Goal: Find specific page/section: Find specific page/section

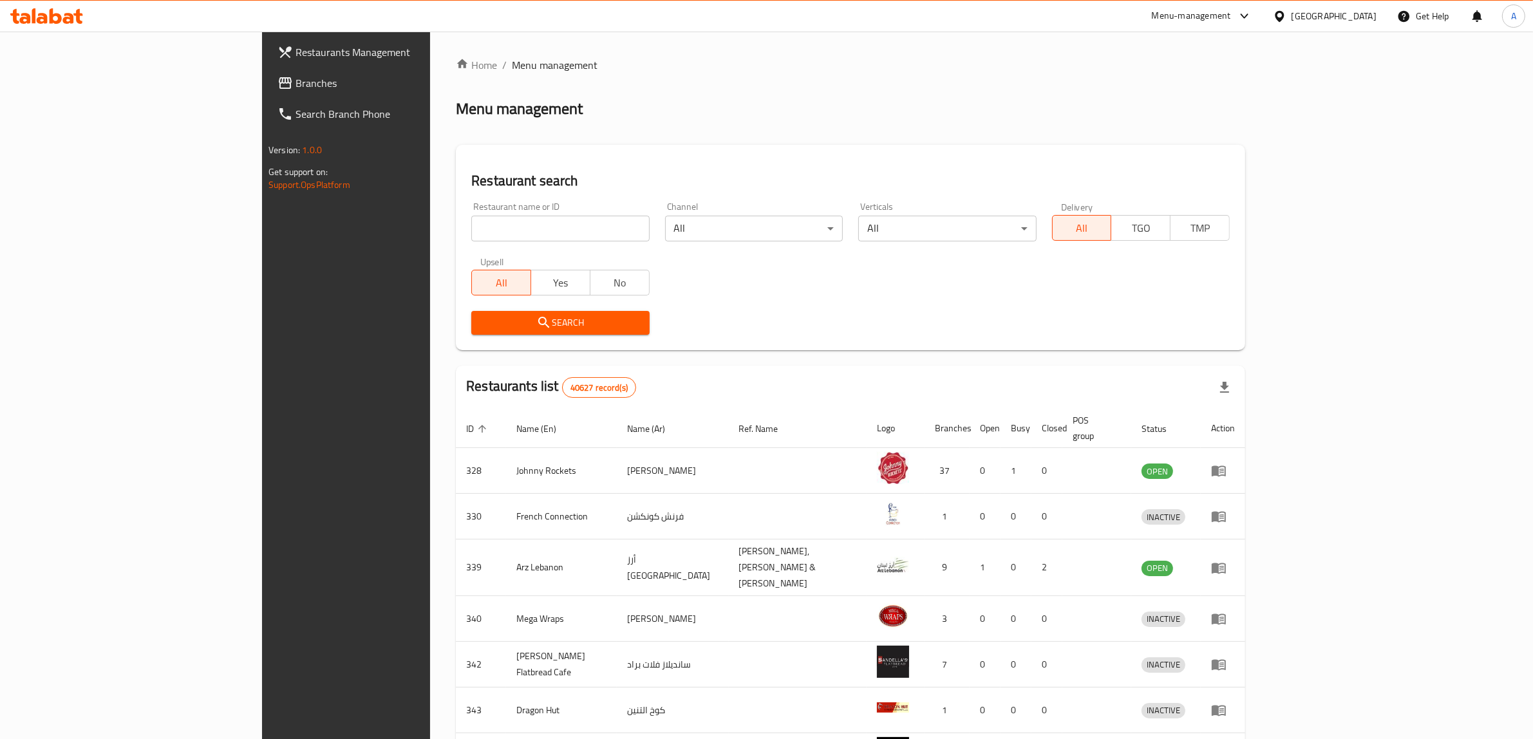
click at [1299, 20] on div "[GEOGRAPHIC_DATA]" at bounding box center [1334, 16] width 85 height 14
type input "e"
click at [1202, 109] on div "[GEOGRAPHIC_DATA]" at bounding box center [1237, 103] width 85 height 14
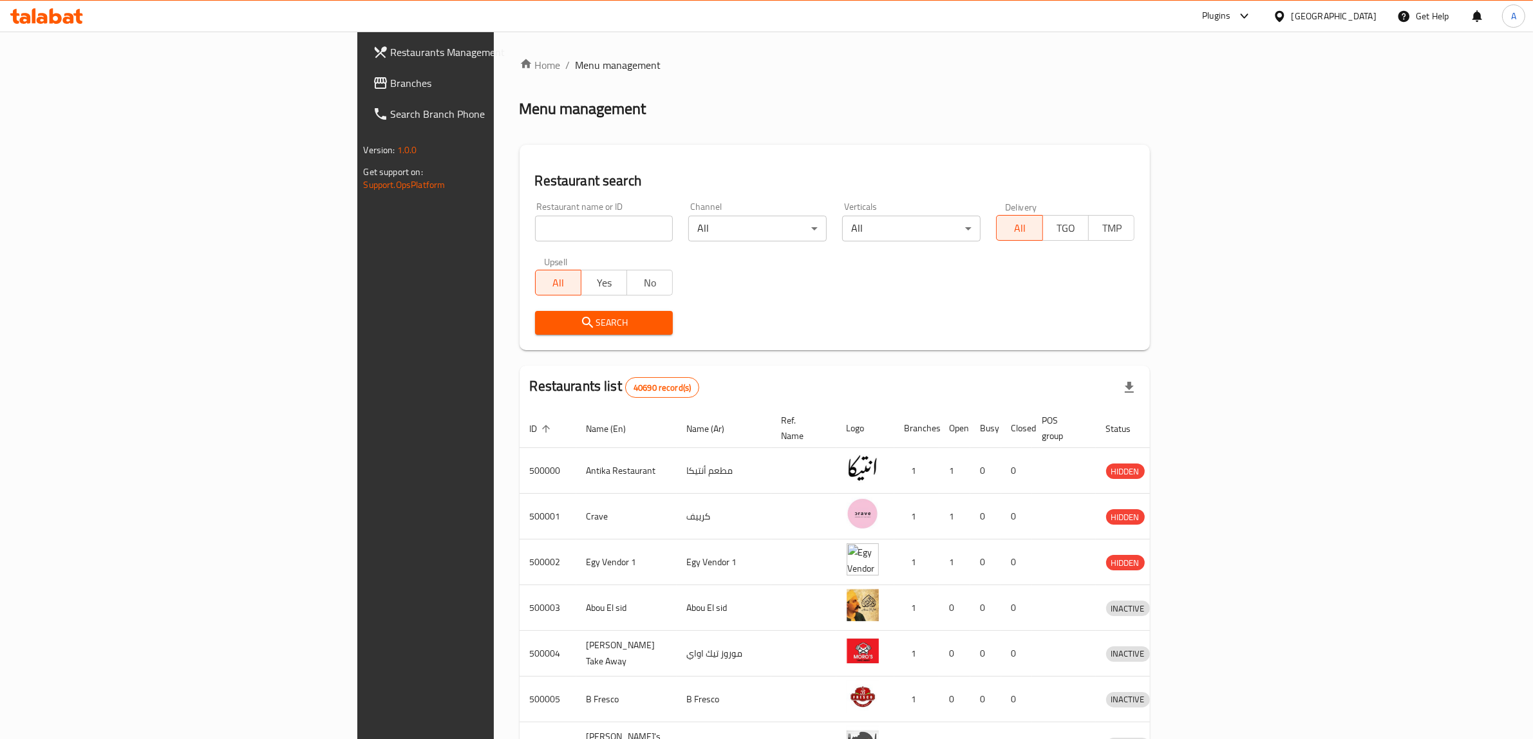
click at [391, 79] on span "Branches" at bounding box center [497, 82] width 213 height 15
